Goal: Information Seeking & Learning: Find specific fact

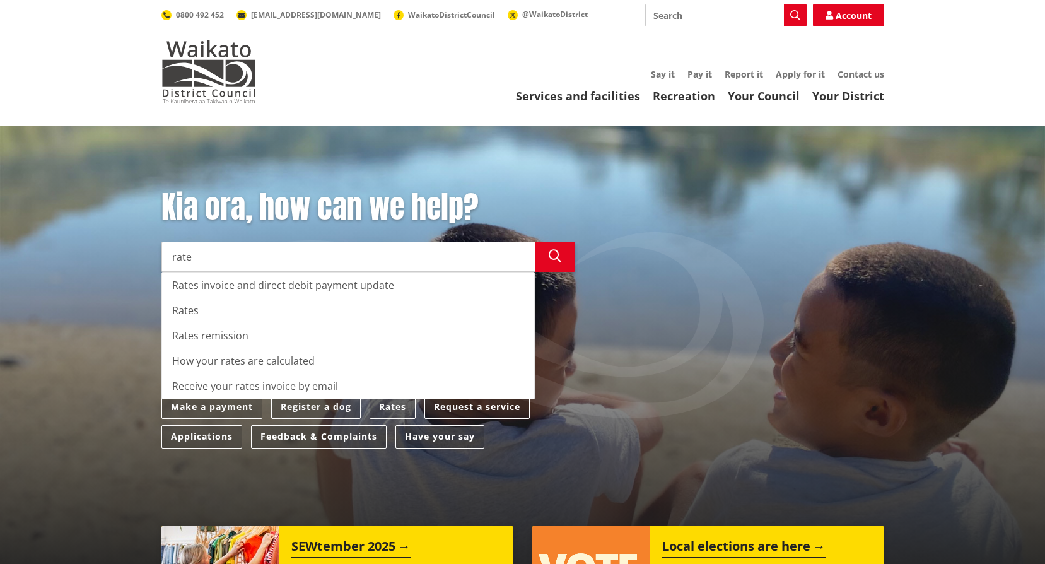
type input "rate"
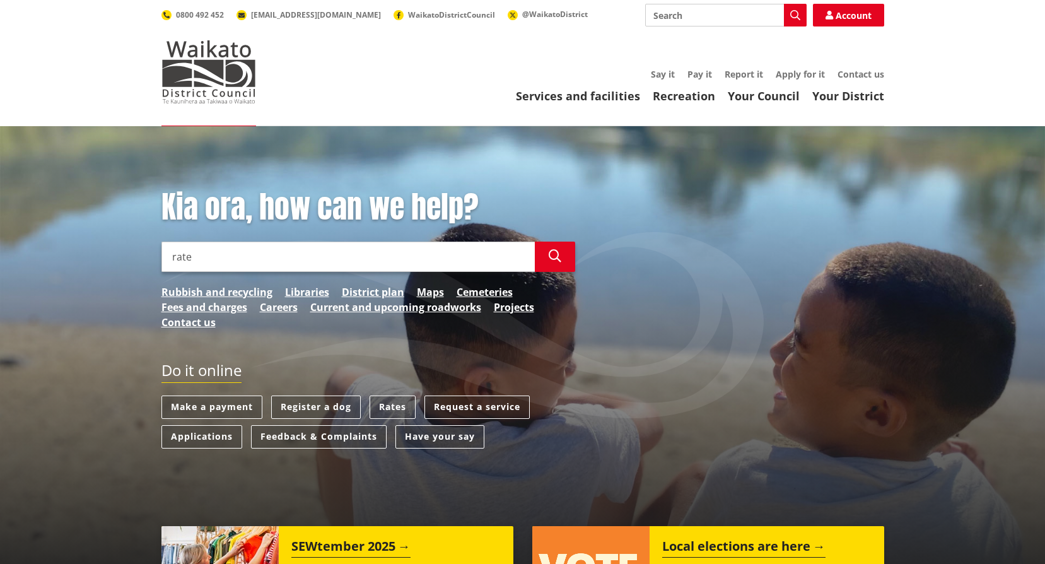
click at [86, 304] on div "Kia ora, how can we help? Search rate Search Rates invoice and direct debit pay…" at bounding box center [522, 357] width 1045 height 463
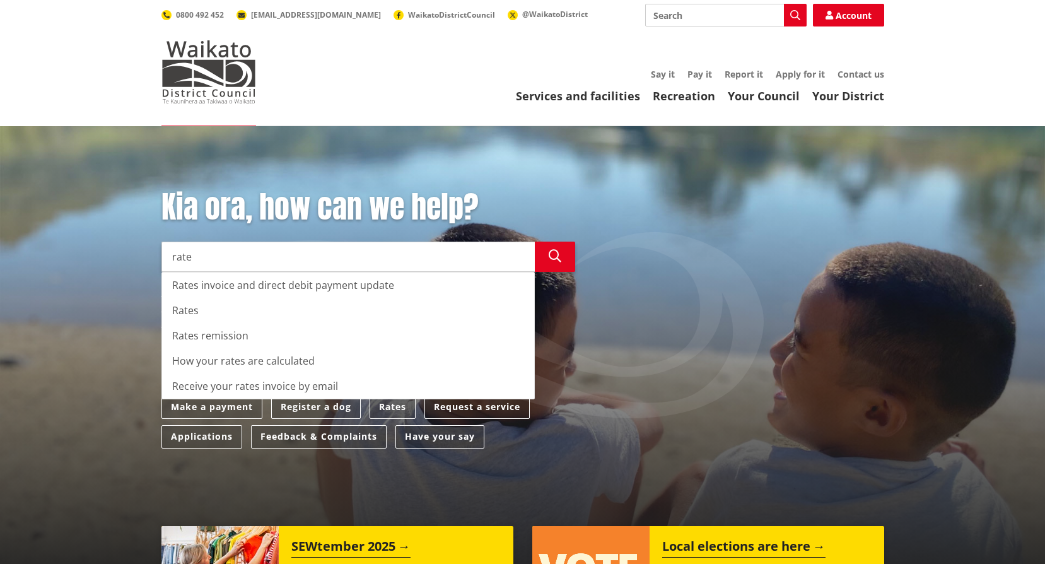
click at [108, 284] on div "Kia ora, how can we help? Search rate Search Rates invoice and direct debit pay…" at bounding box center [522, 357] width 1045 height 463
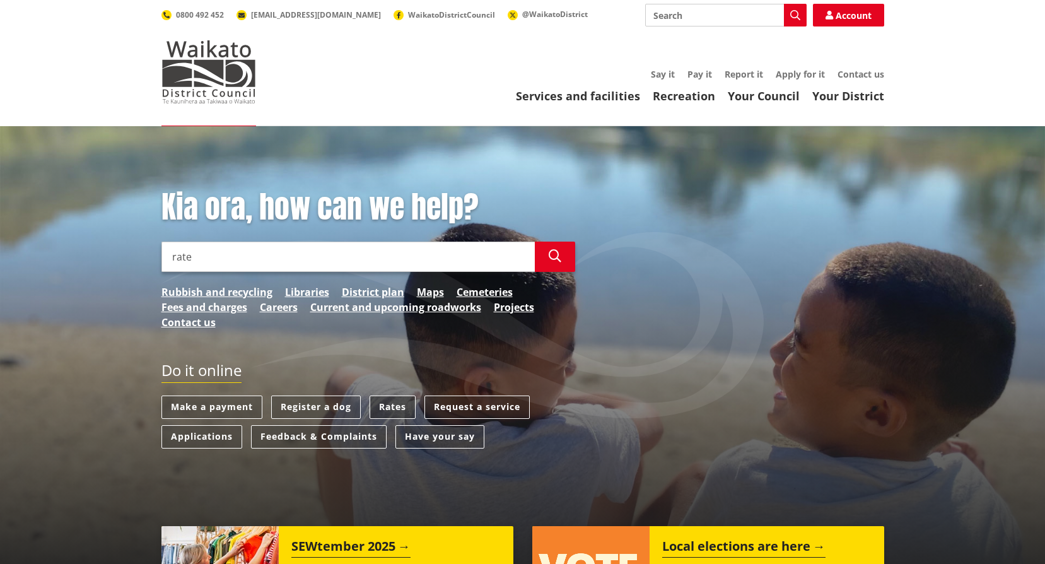
click at [390, 403] on link "Rates" at bounding box center [392, 406] width 46 height 23
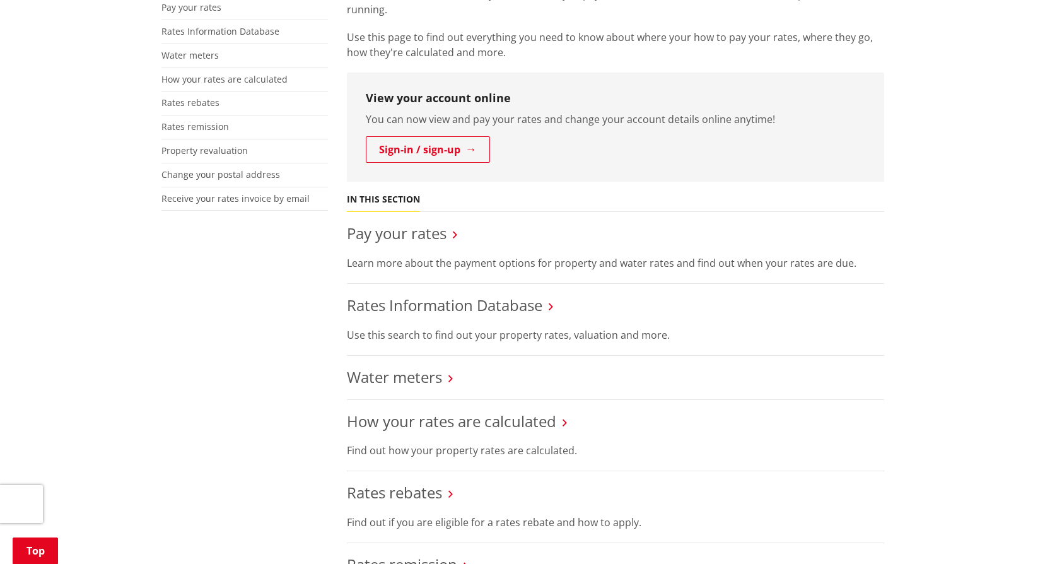
scroll to position [252, 0]
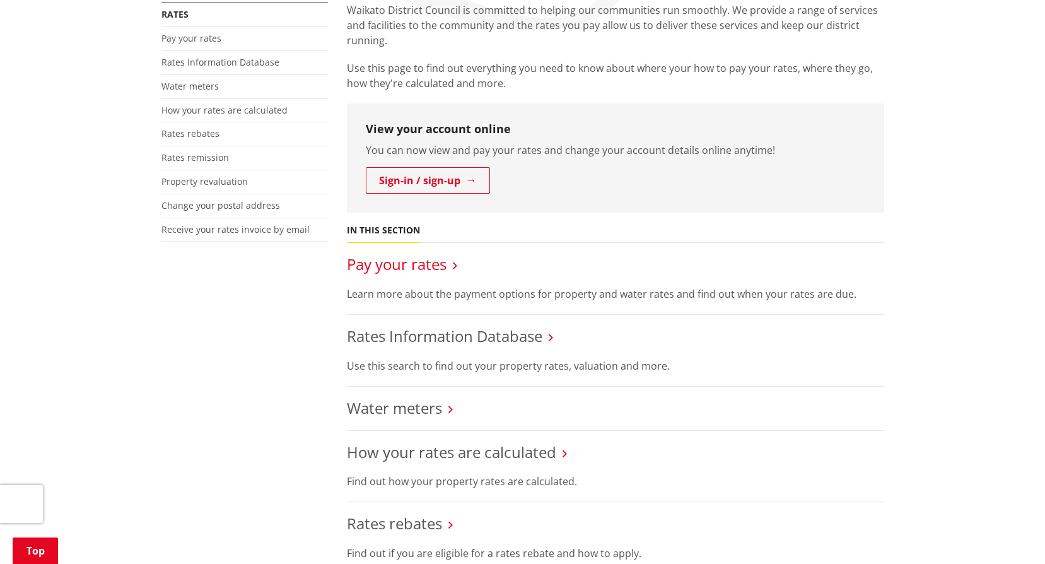
click at [378, 267] on link "Pay your rates" at bounding box center [397, 263] width 100 height 21
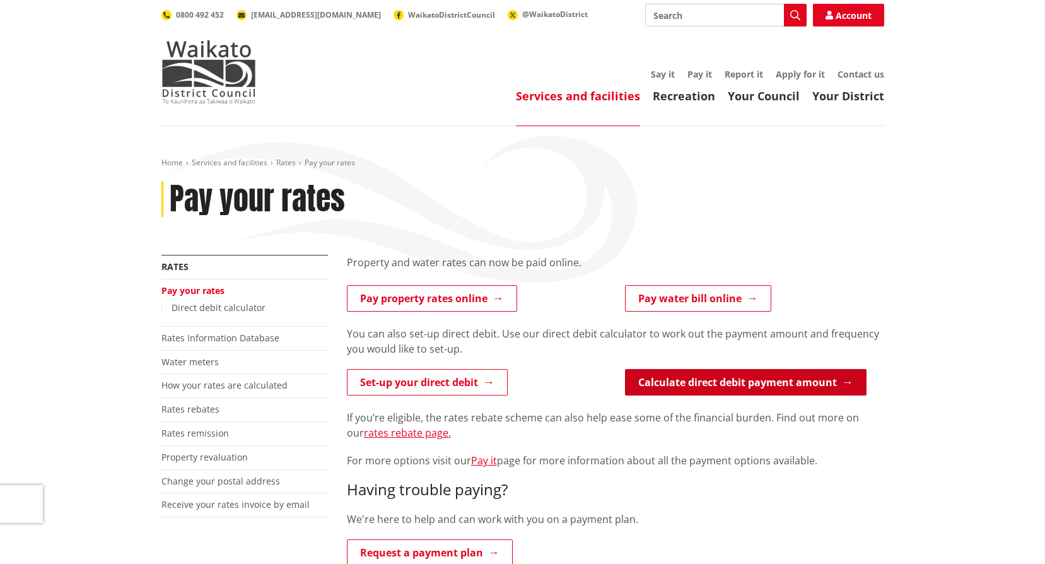
click at [751, 381] on link "Calculate direct debit payment amount" at bounding box center [745, 382] width 241 height 26
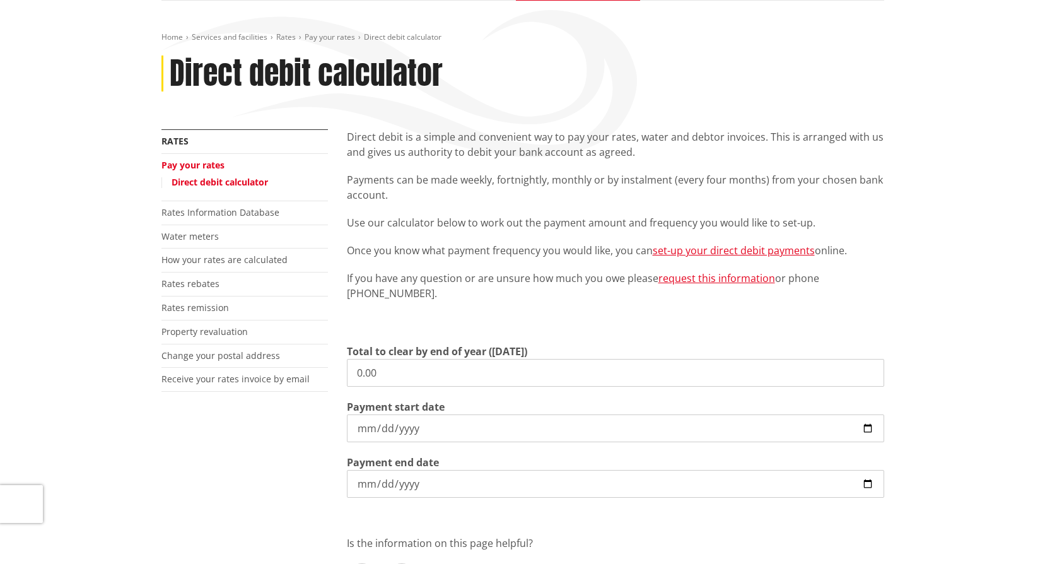
scroll to position [126, 0]
click at [385, 366] on input "0.00" at bounding box center [615, 372] width 537 height 28
type input "0"
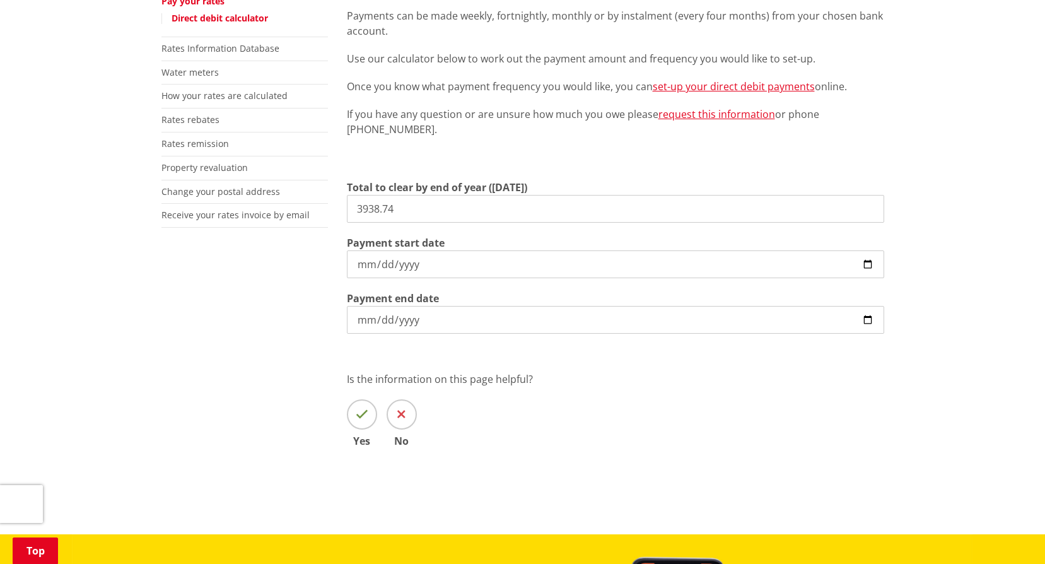
scroll to position [252, 0]
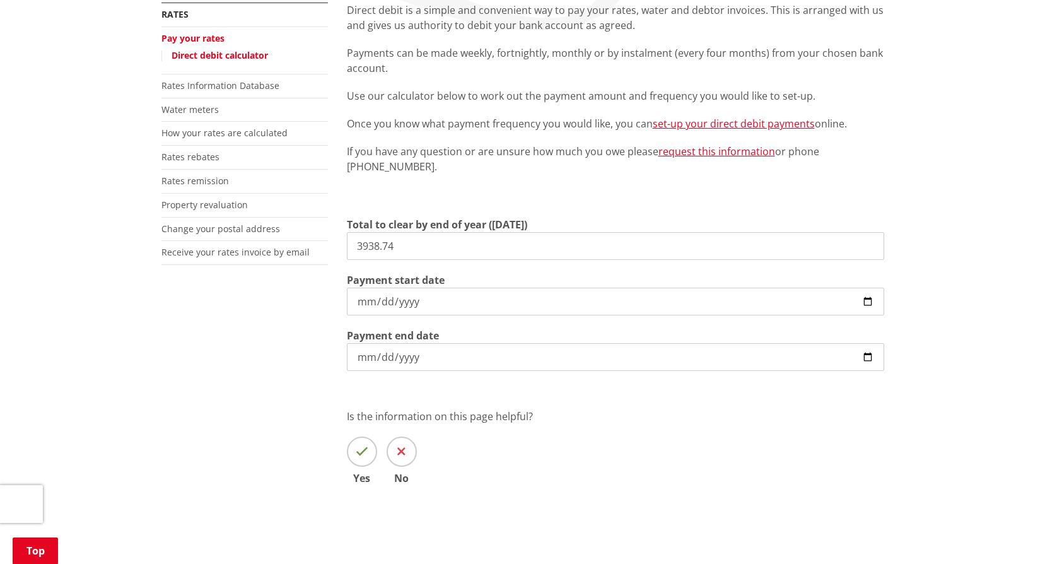
type input "3,938.74"
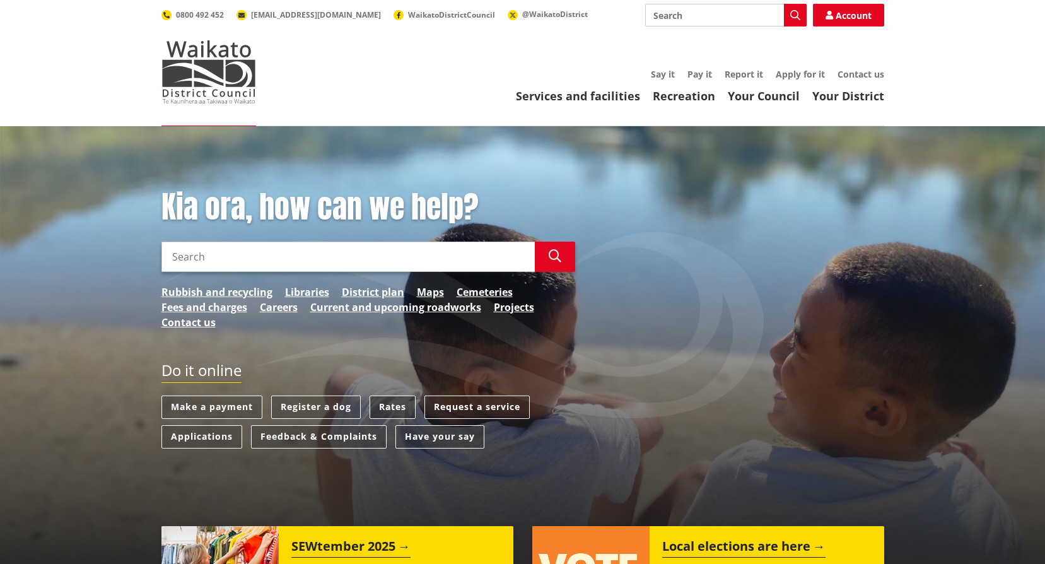
click at [376, 404] on link "Rates" at bounding box center [392, 406] width 46 height 23
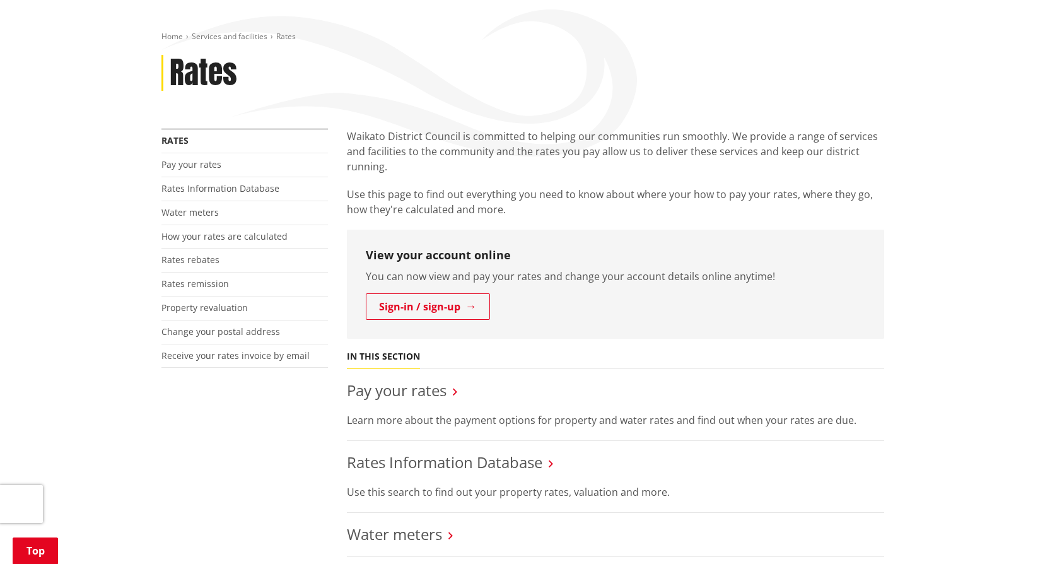
scroll to position [252, 0]
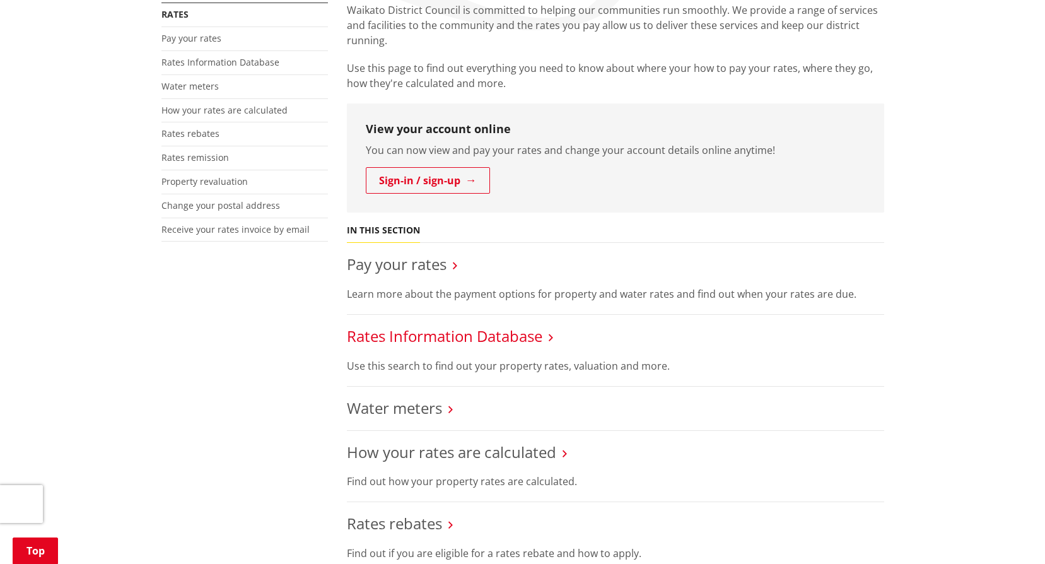
click at [422, 340] on link "Rates Information Database" at bounding box center [444, 335] width 195 height 21
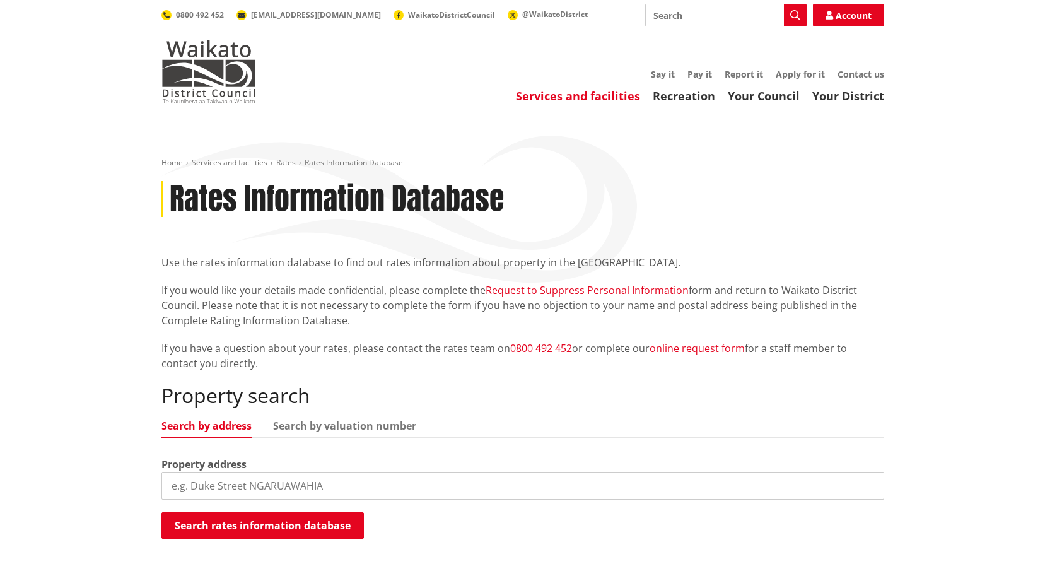
click at [234, 493] on input "search" at bounding box center [522, 486] width 722 height 28
type input "[STREET_ADDRESS]"
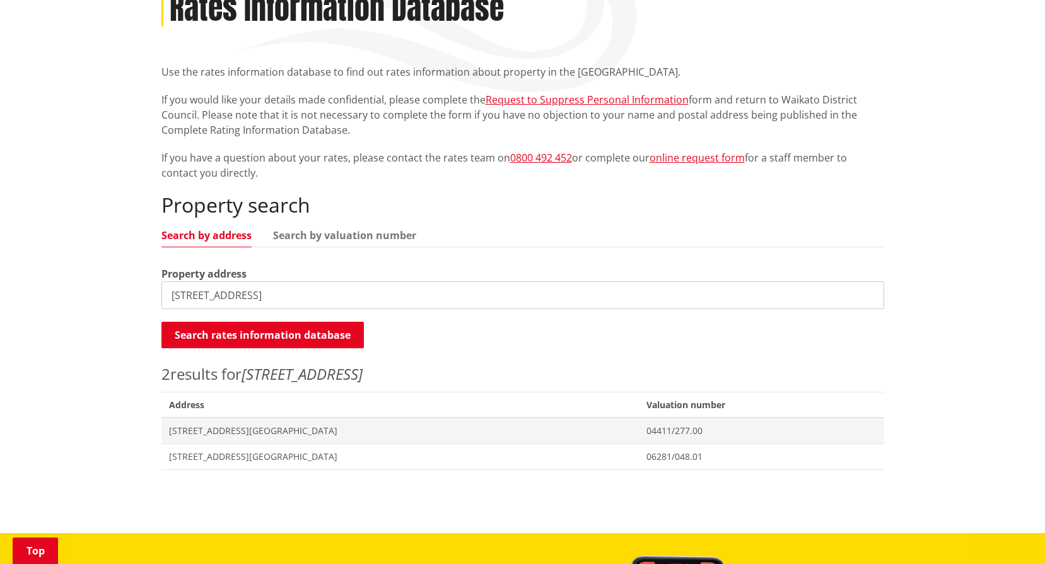
scroll to position [315, 0]
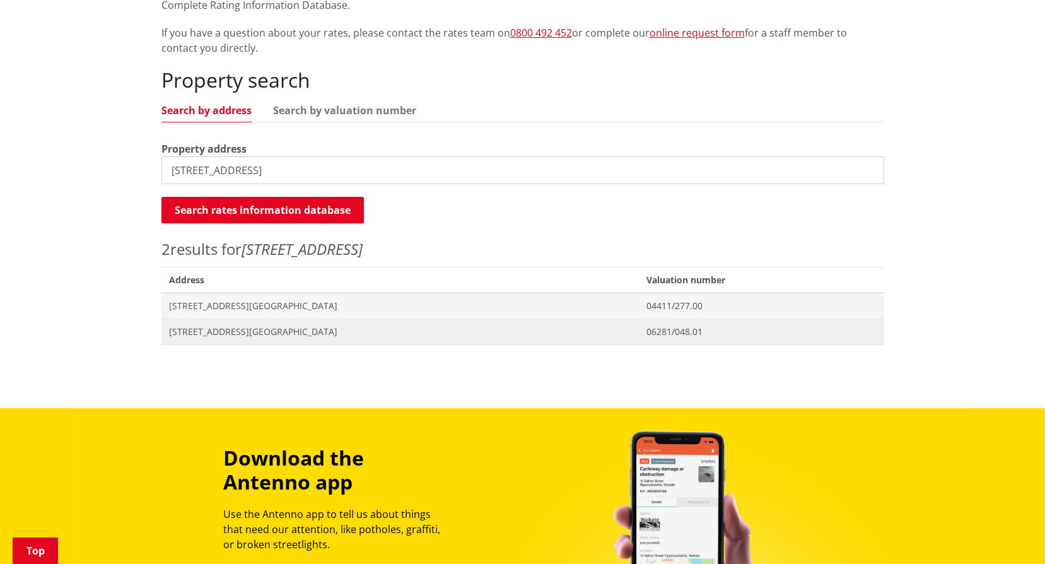
click at [234, 333] on span "[STREET_ADDRESS][GEOGRAPHIC_DATA]" at bounding box center [400, 331] width 463 height 13
